Goal: Information Seeking & Learning: Learn about a topic

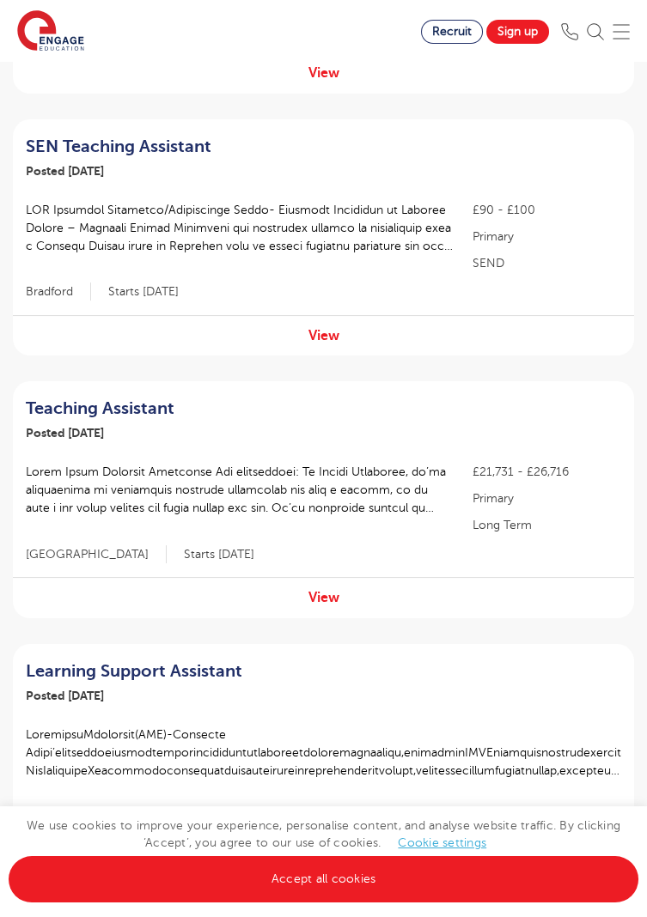
scroll to position [406, 0]
click at [419, 542] on div "£21,731 - £26,716 Primary Long Term [GEOGRAPHIC_DATA] Starts [DATE]" at bounding box center [323, 499] width 621 height 88
click at [385, 601] on div "View" at bounding box center [323, 598] width 621 height 40
click at [351, 598] on div "View" at bounding box center [323, 598] width 621 height 40
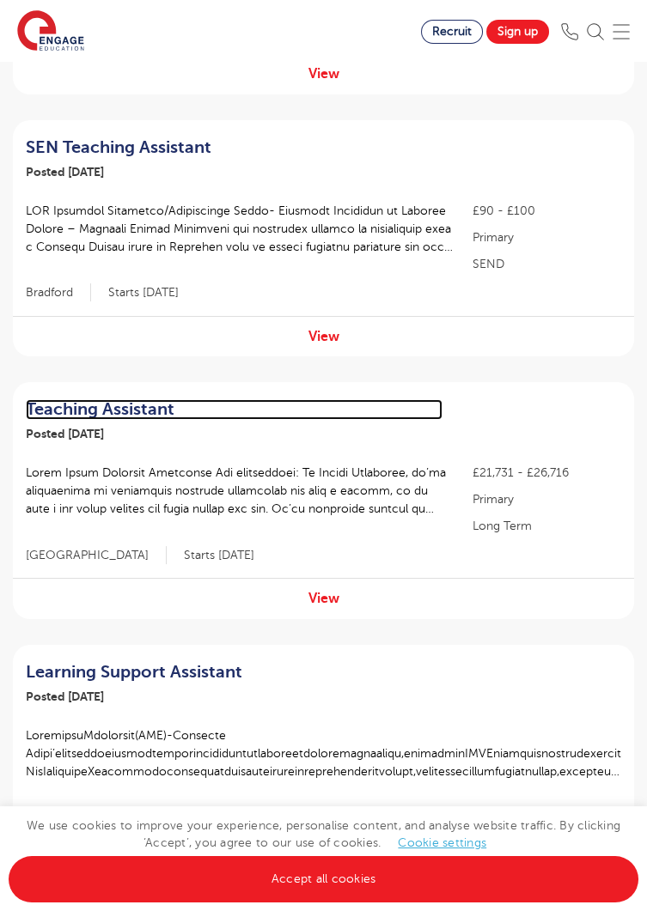
click at [143, 402] on h2 "Teaching Assistant" at bounding box center [234, 409] width 417 height 21
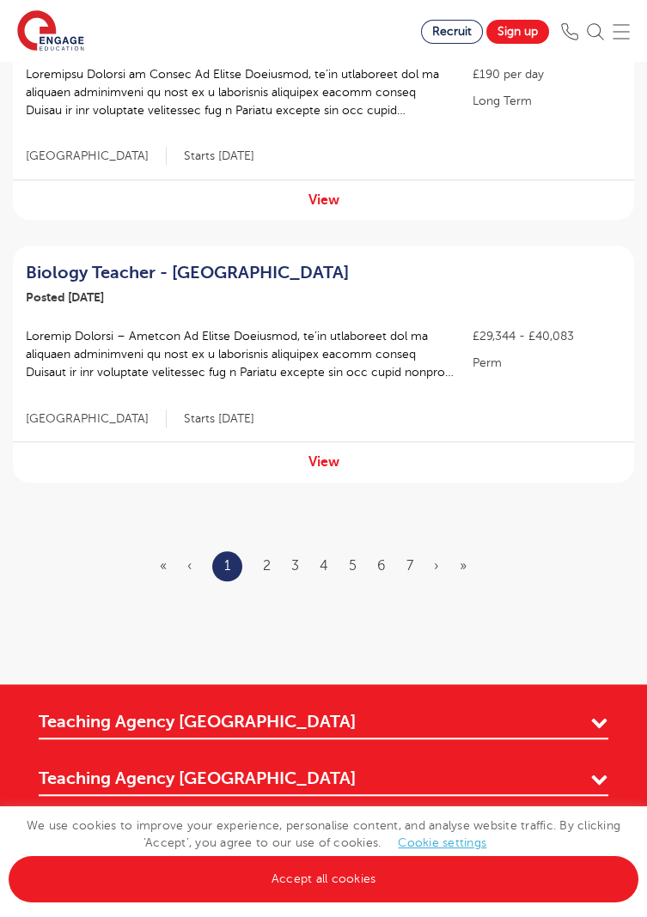
scroll to position [2378, 0]
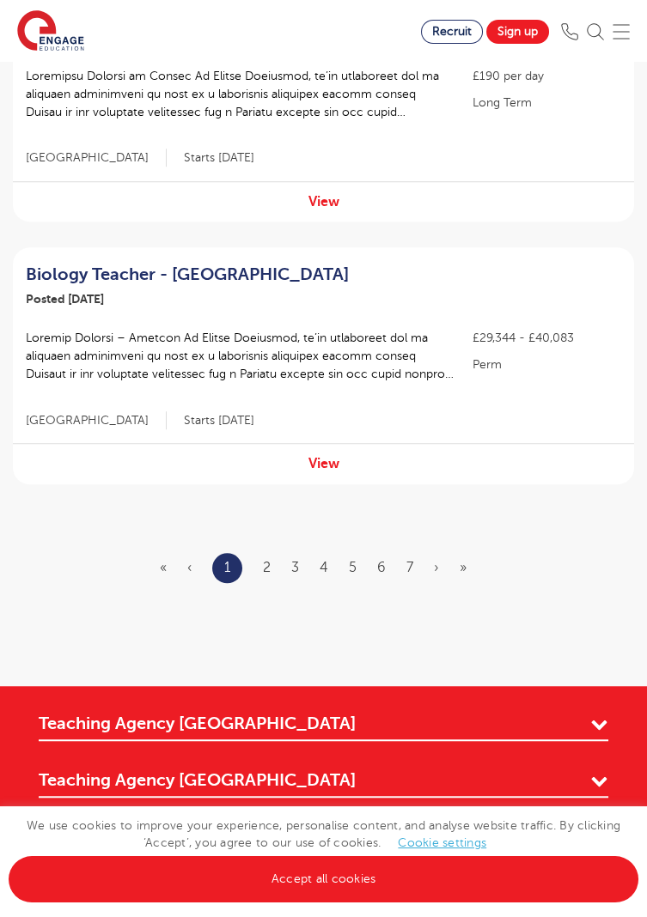
click at [252, 571] on ul "« ‹ 1 2 3 4 5 6 7 › »" at bounding box center [323, 568] width 327 height 30
click at [269, 568] on link "2" at bounding box center [267, 567] width 8 height 15
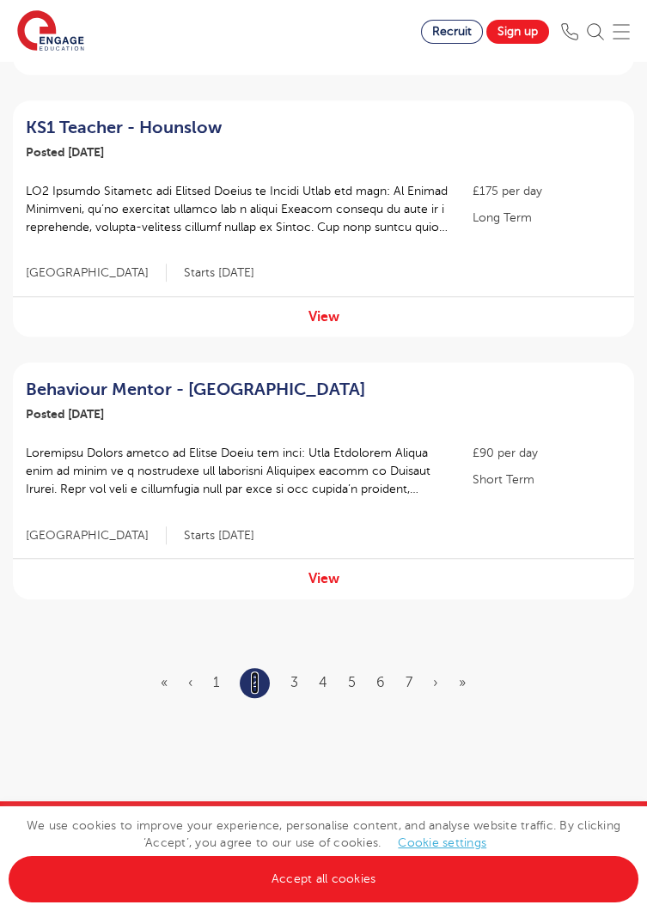
scroll to position [2289, 0]
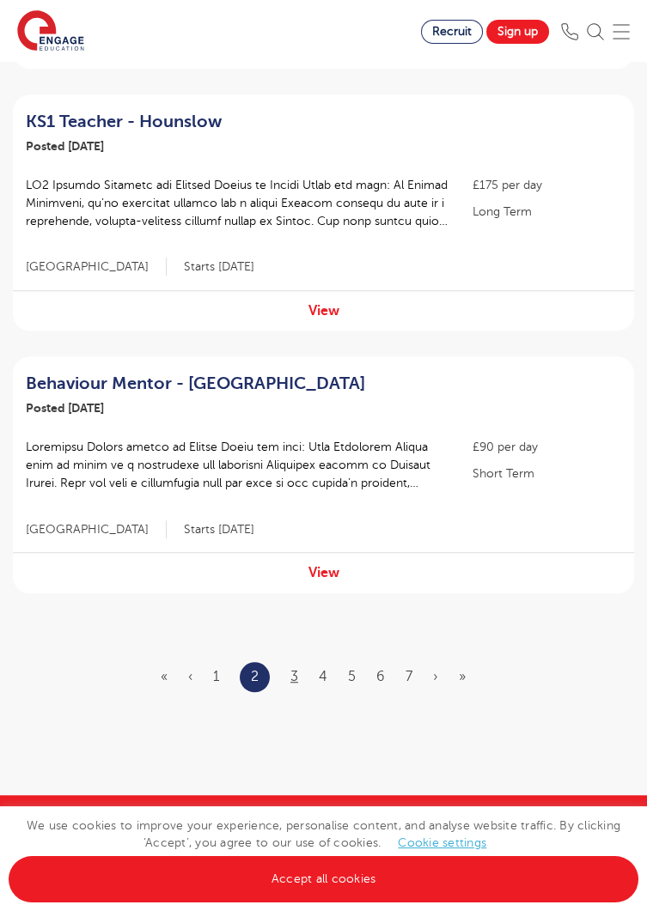
click at [297, 669] on link "3" at bounding box center [294, 676] width 8 height 15
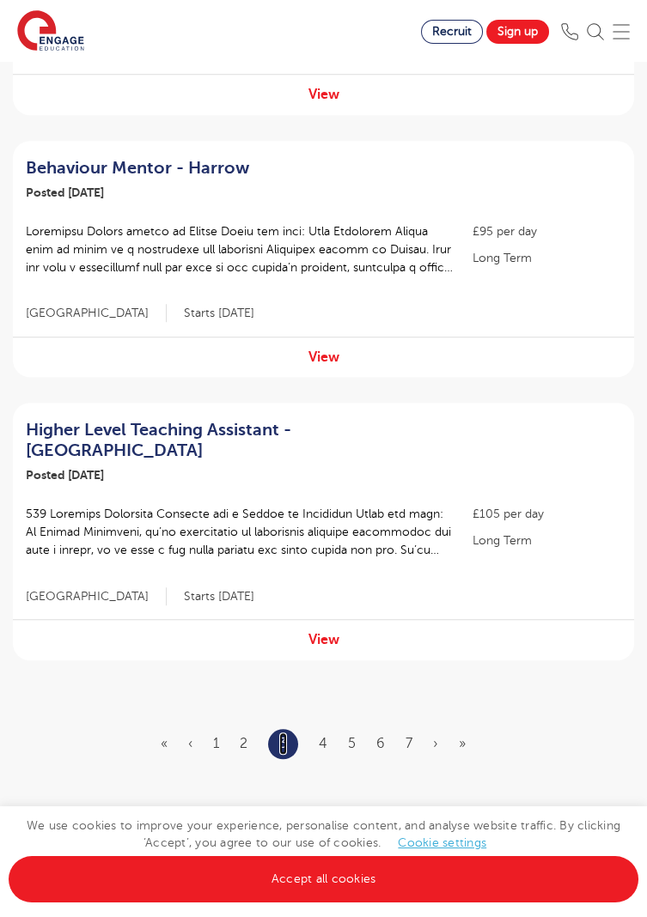
scroll to position [2245, 0]
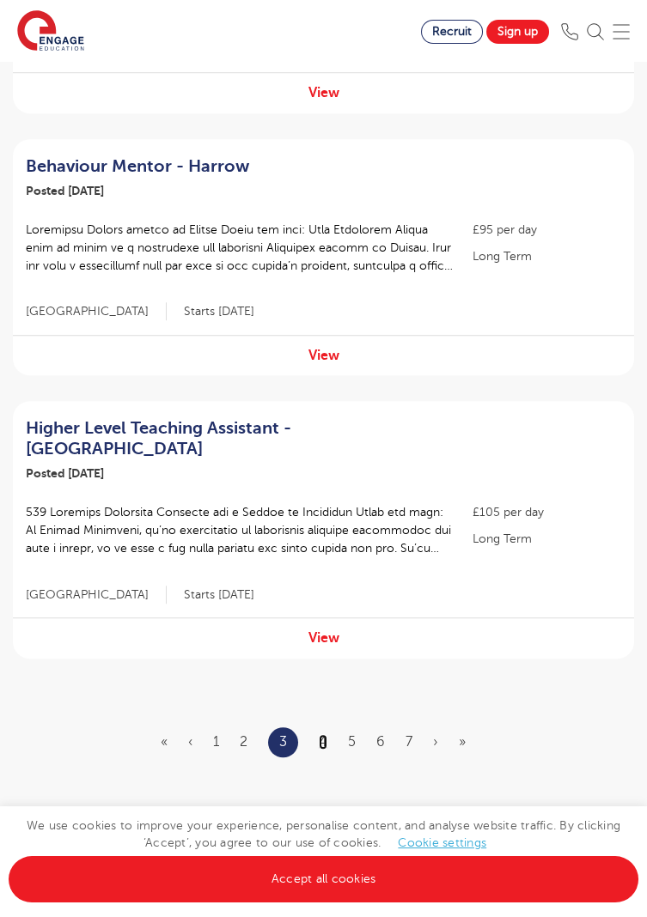
click at [324, 734] on link "4" at bounding box center [323, 741] width 9 height 15
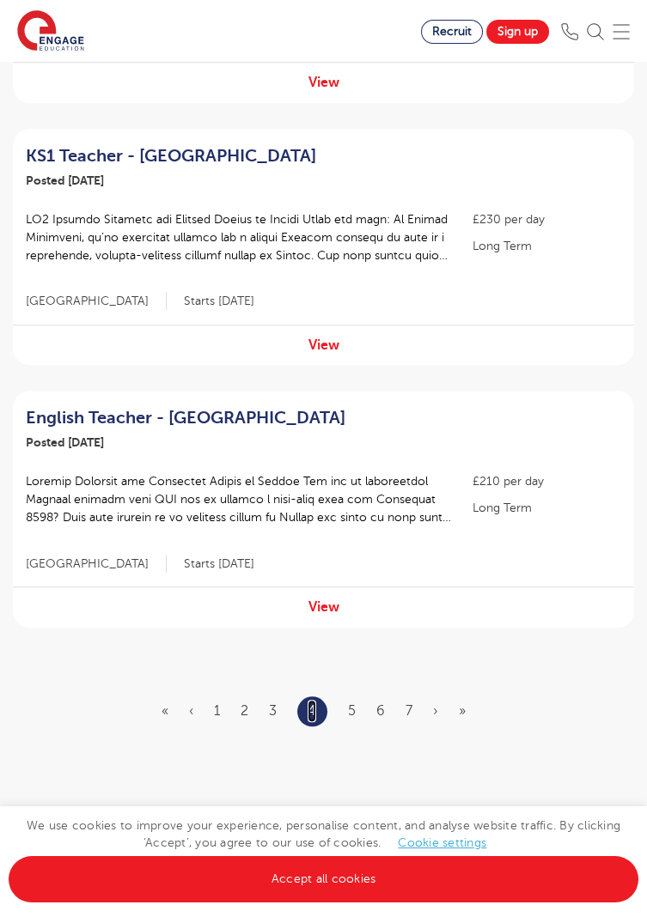
scroll to position [2240, 0]
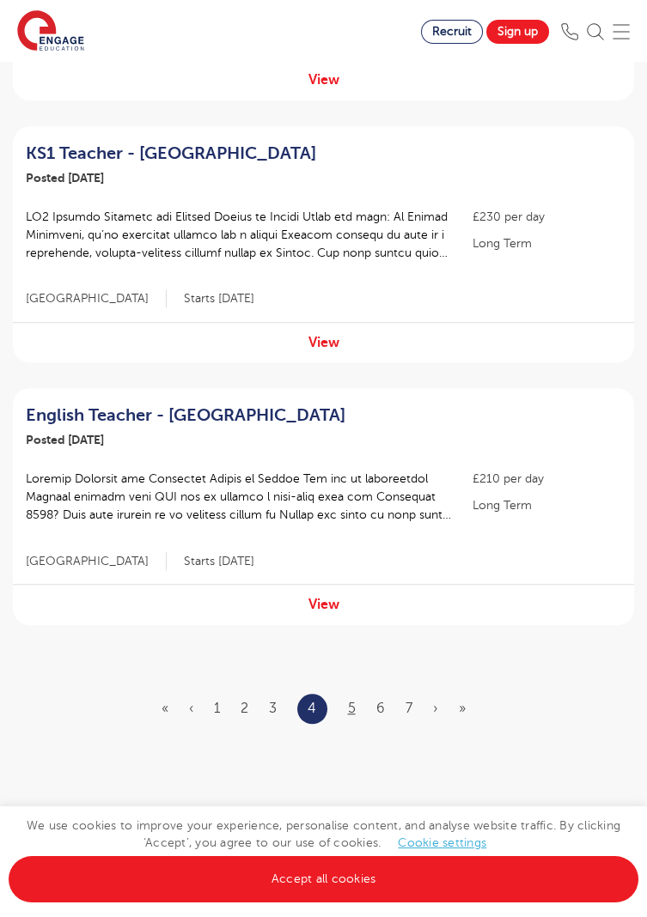
click at [350, 701] on link "5" at bounding box center [352, 708] width 8 height 15
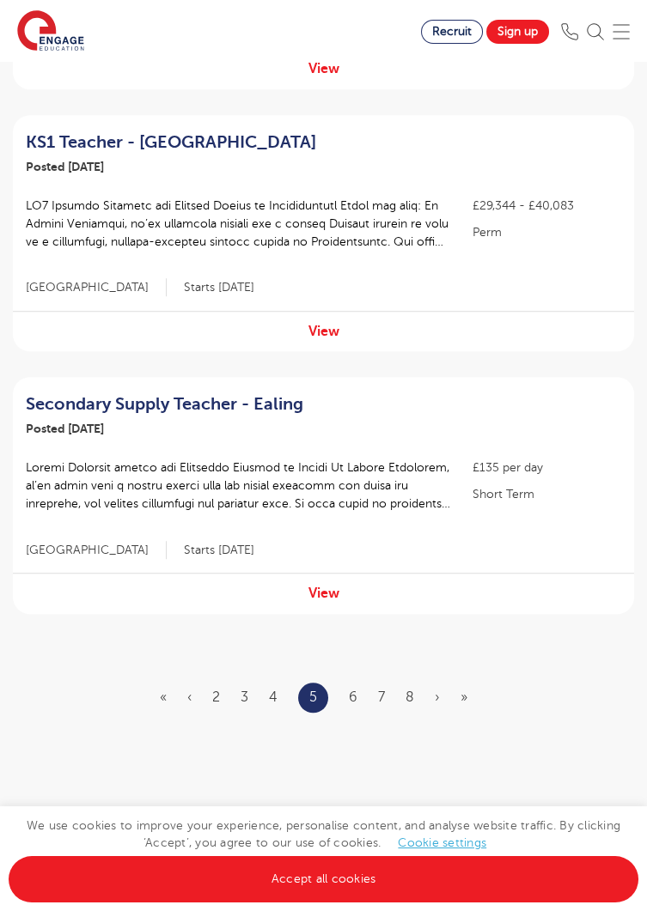
scroll to position [2248, 0]
click at [352, 695] on link "6" at bounding box center [353, 697] width 9 height 15
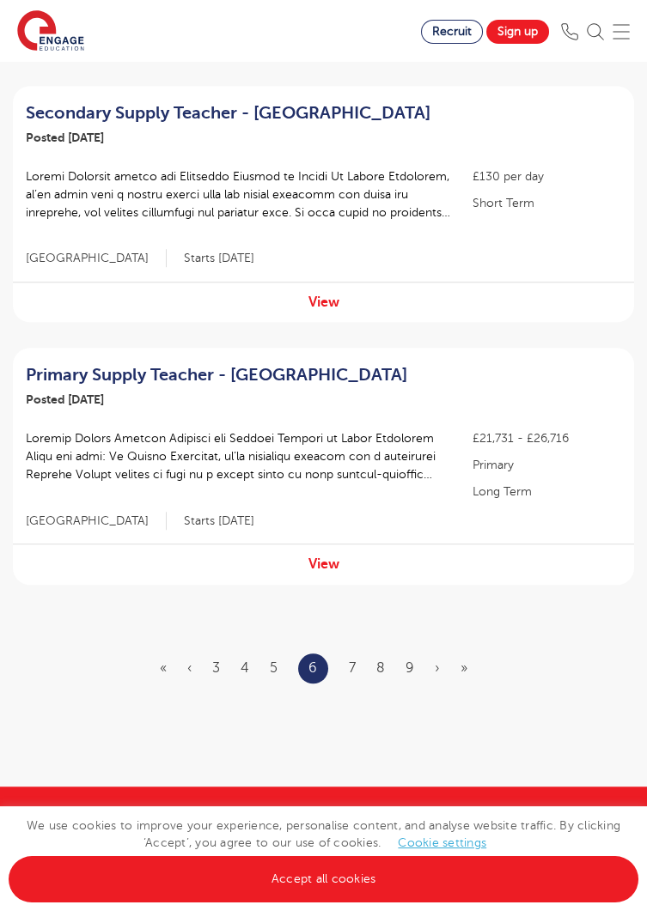
scroll to position [2302, 0]
